Goal: Information Seeking & Learning: Learn about a topic

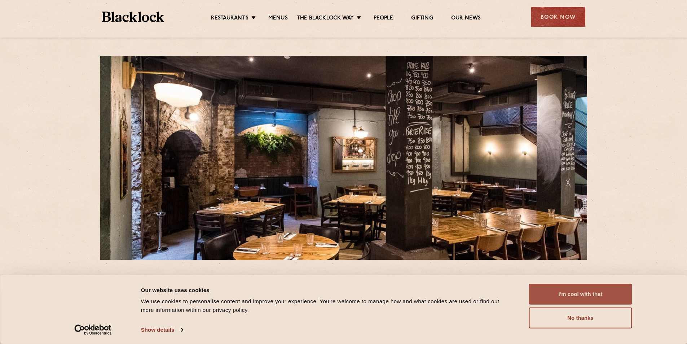
click at [572, 294] on button "I'm cool with that" at bounding box center [580, 293] width 103 height 21
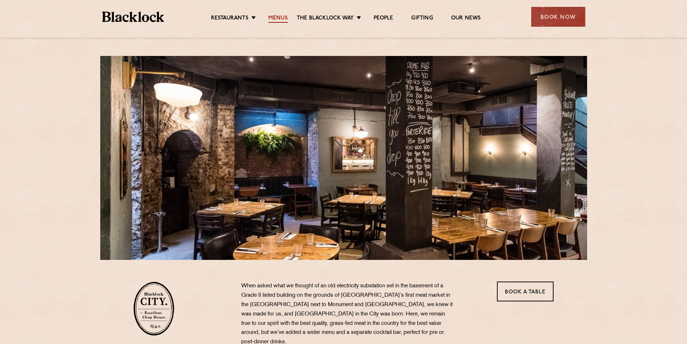
click at [274, 18] on link "Menus" at bounding box center [277, 19] width 19 height 8
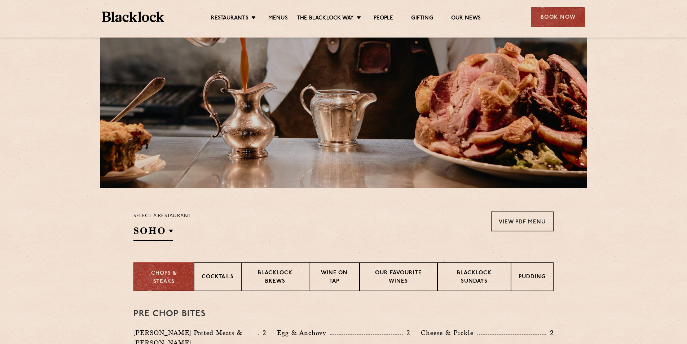
scroll to position [72, 0]
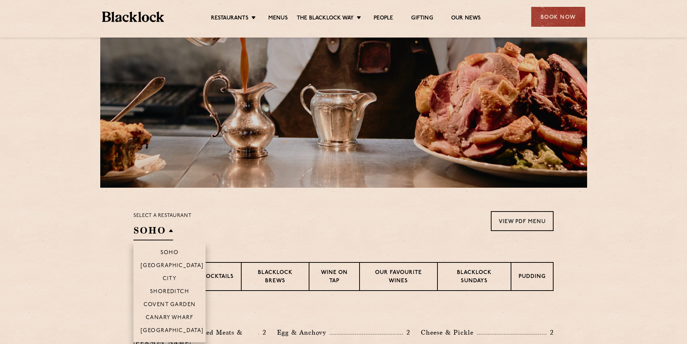
click at [170, 231] on h2 "SOHO" at bounding box center [153, 232] width 40 height 16
click at [173, 279] on p "City" at bounding box center [170, 278] width 14 height 7
click at [167, 315] on p "Canary Wharf" at bounding box center [170, 317] width 48 height 7
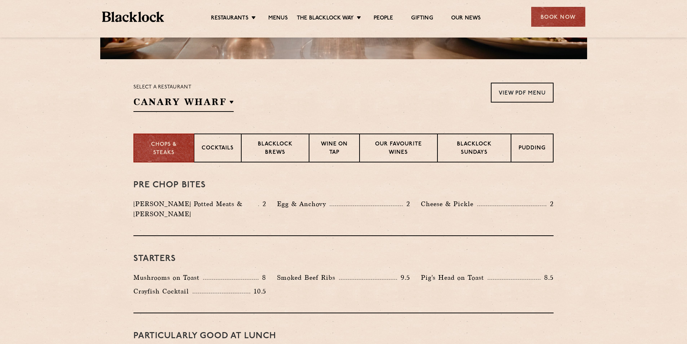
scroll to position [216, 0]
